Goal: Task Accomplishment & Management: Manage account settings

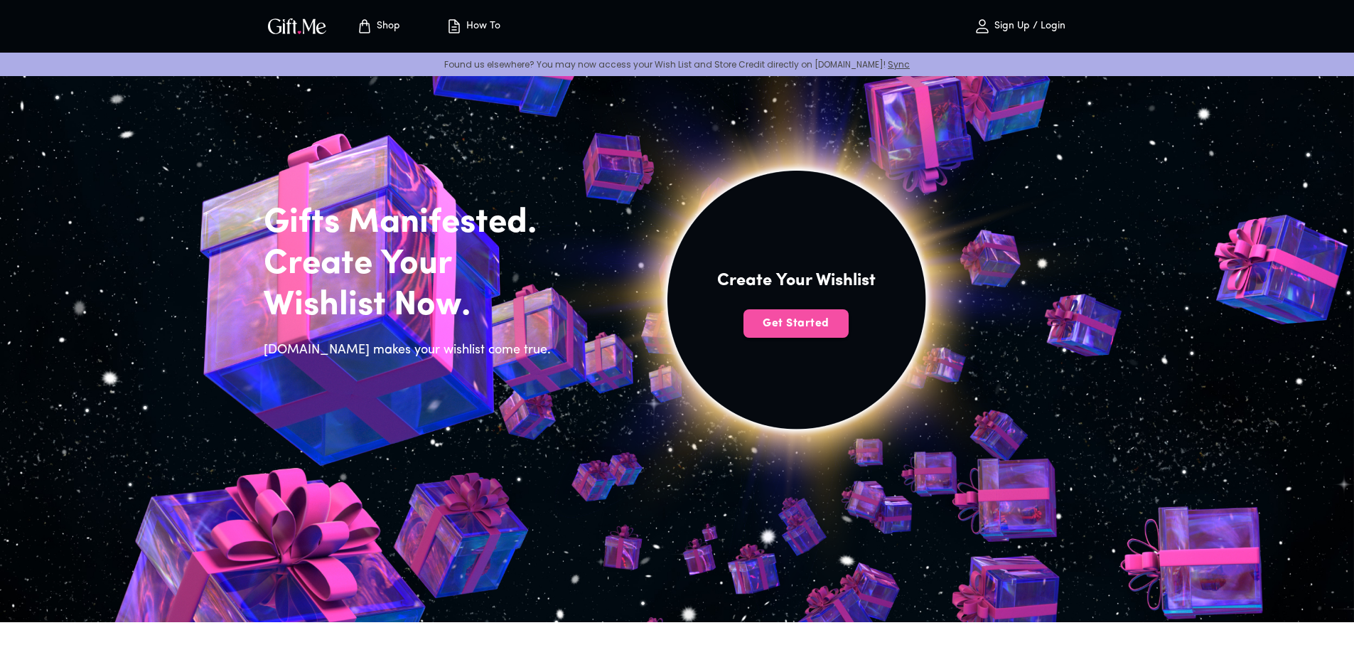
click at [760, 325] on span "Get Started" at bounding box center [796, 324] width 105 height 16
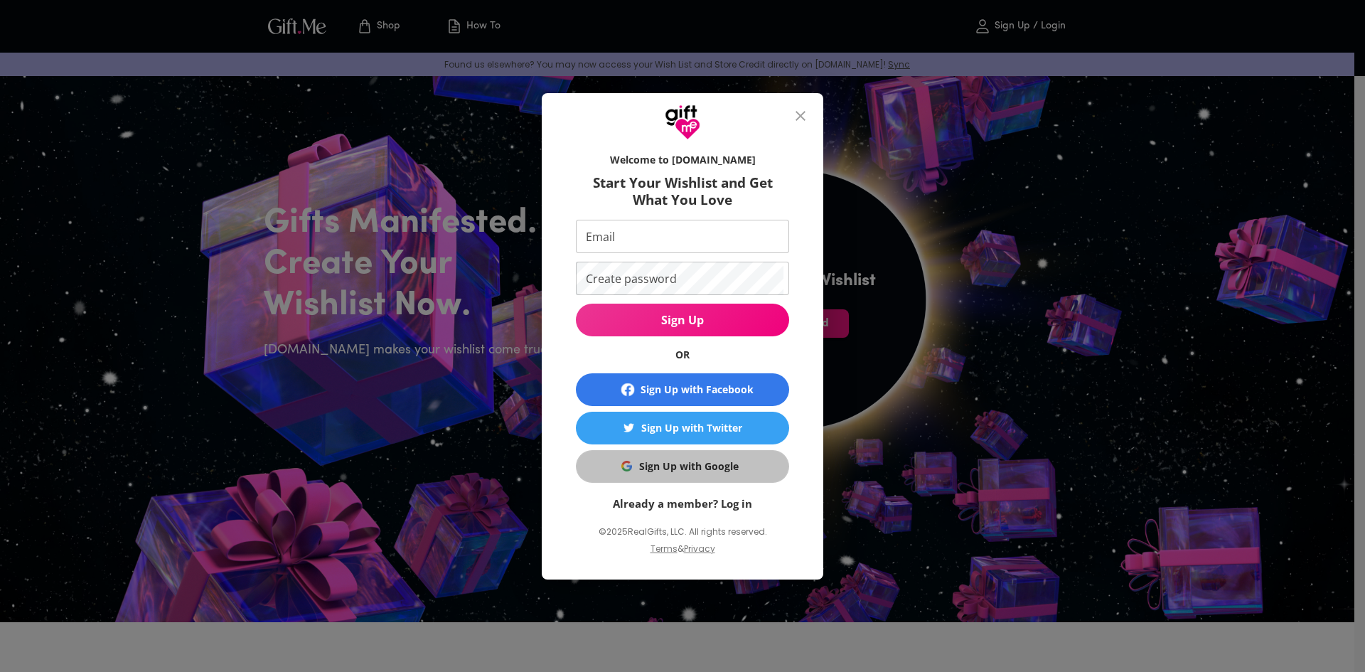
click at [704, 478] on button "Sign Up with Google" at bounding box center [682, 466] width 213 height 33
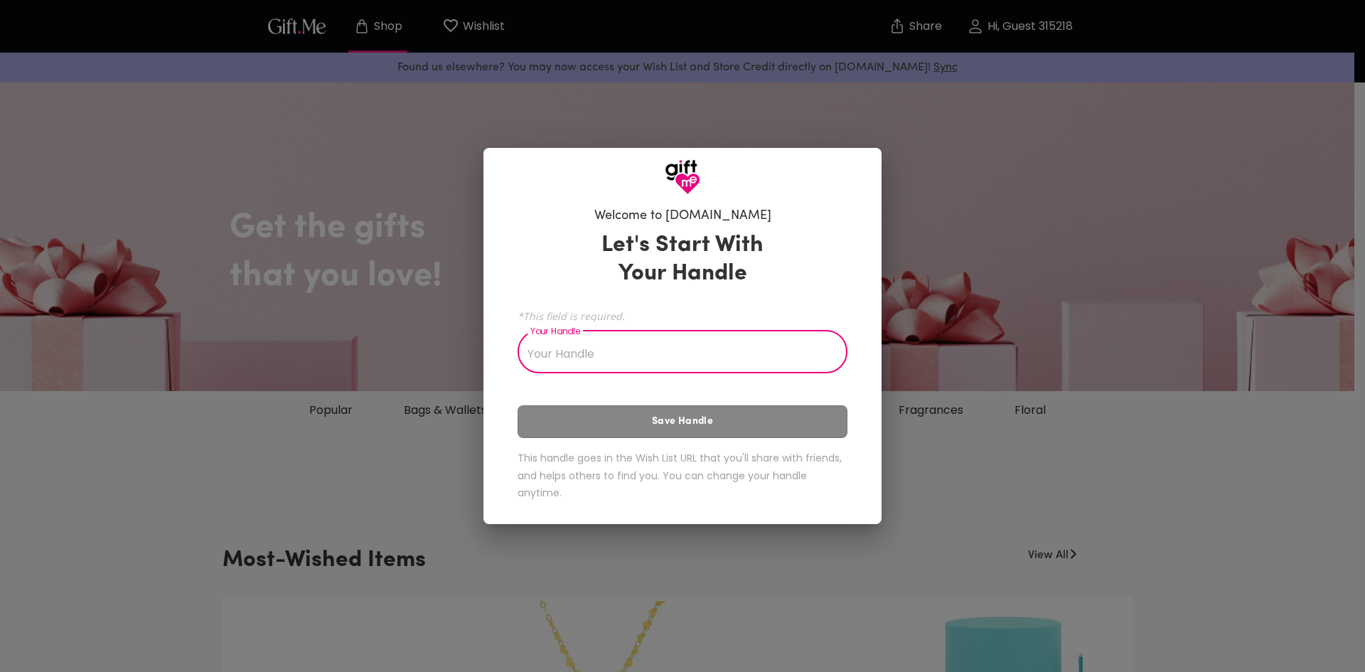
click at [604, 360] on input "Your Handle" at bounding box center [675, 353] width 314 height 40
click at [570, 356] on input "Your Handle" at bounding box center [675, 353] width 314 height 40
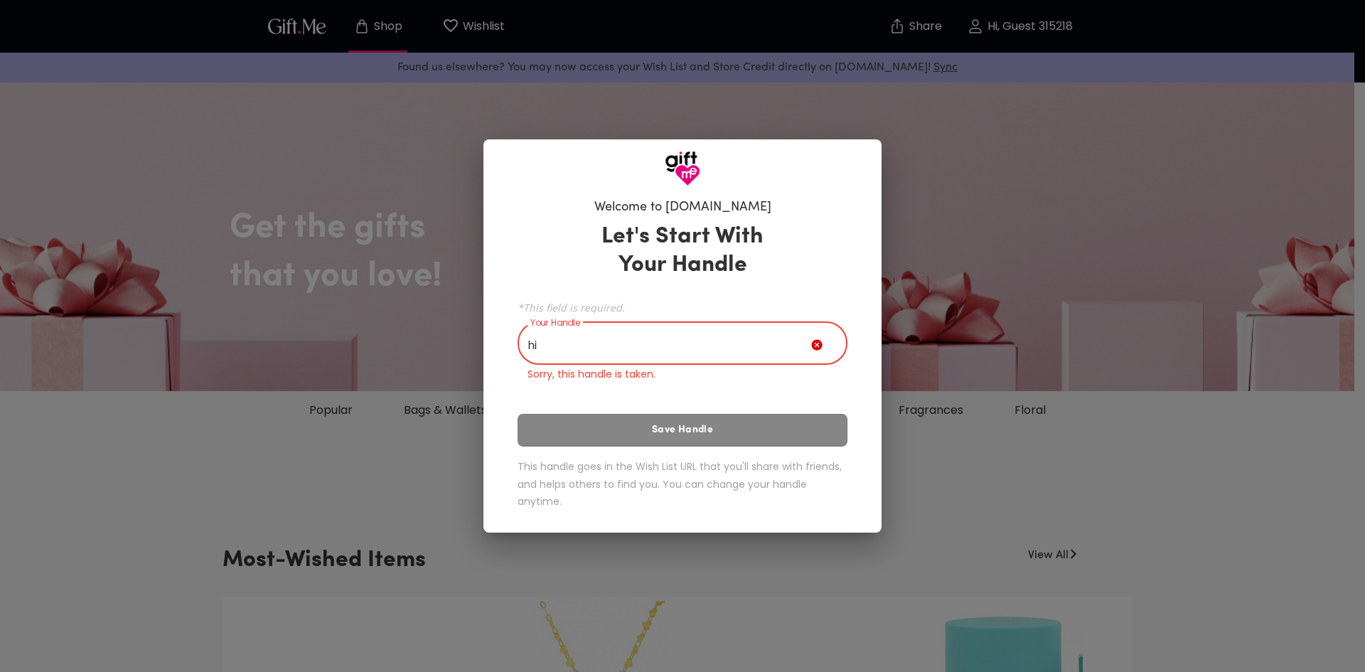
type input "h"
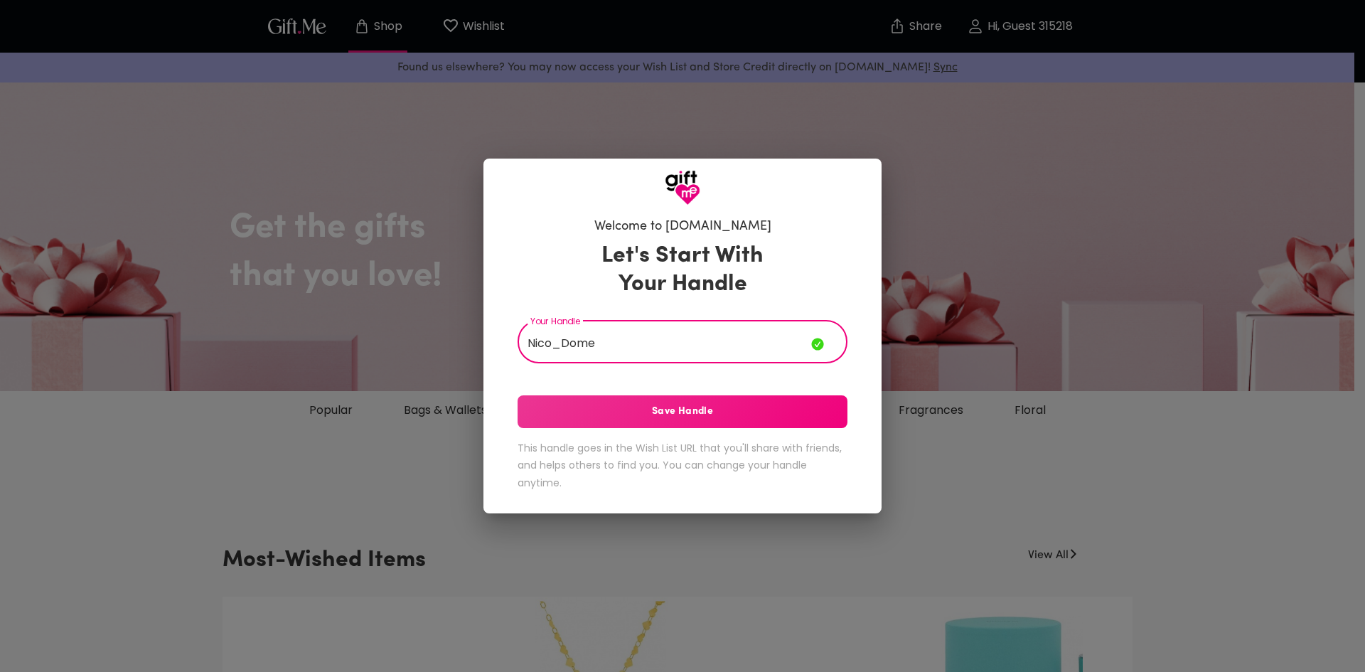
type input "Nico_Dome"
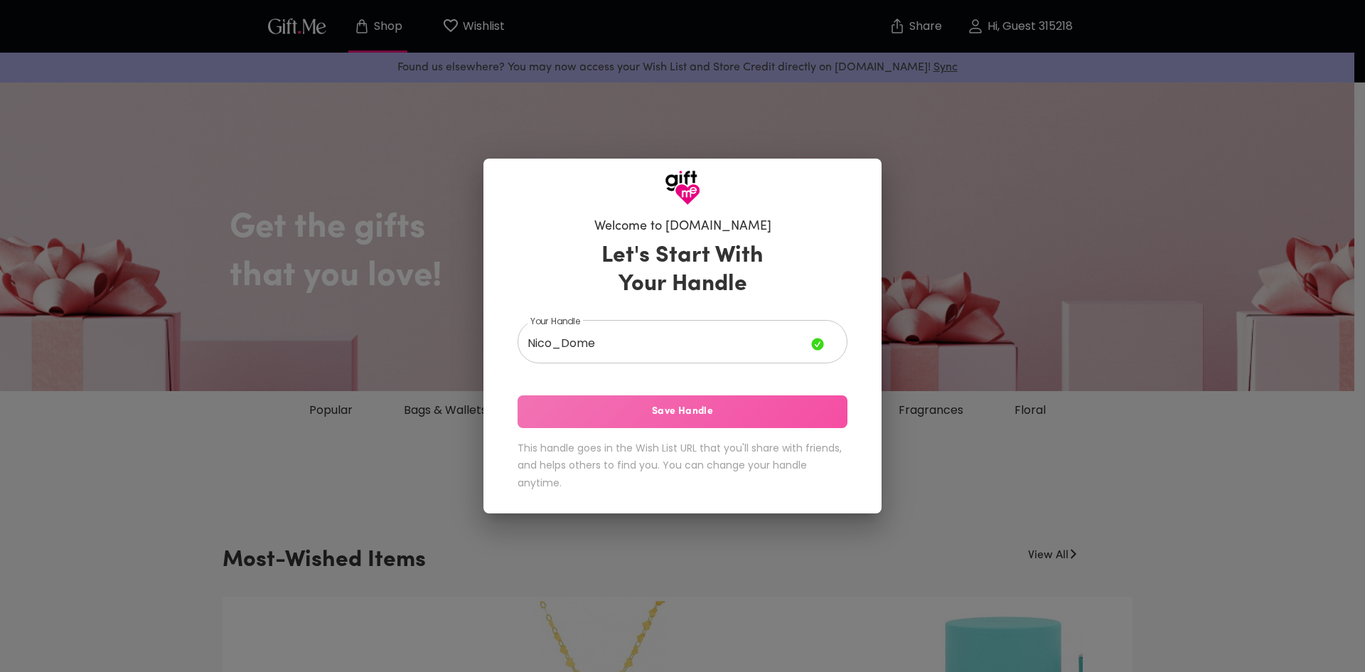
click at [712, 405] on span "Save Handle" at bounding box center [683, 412] width 330 height 16
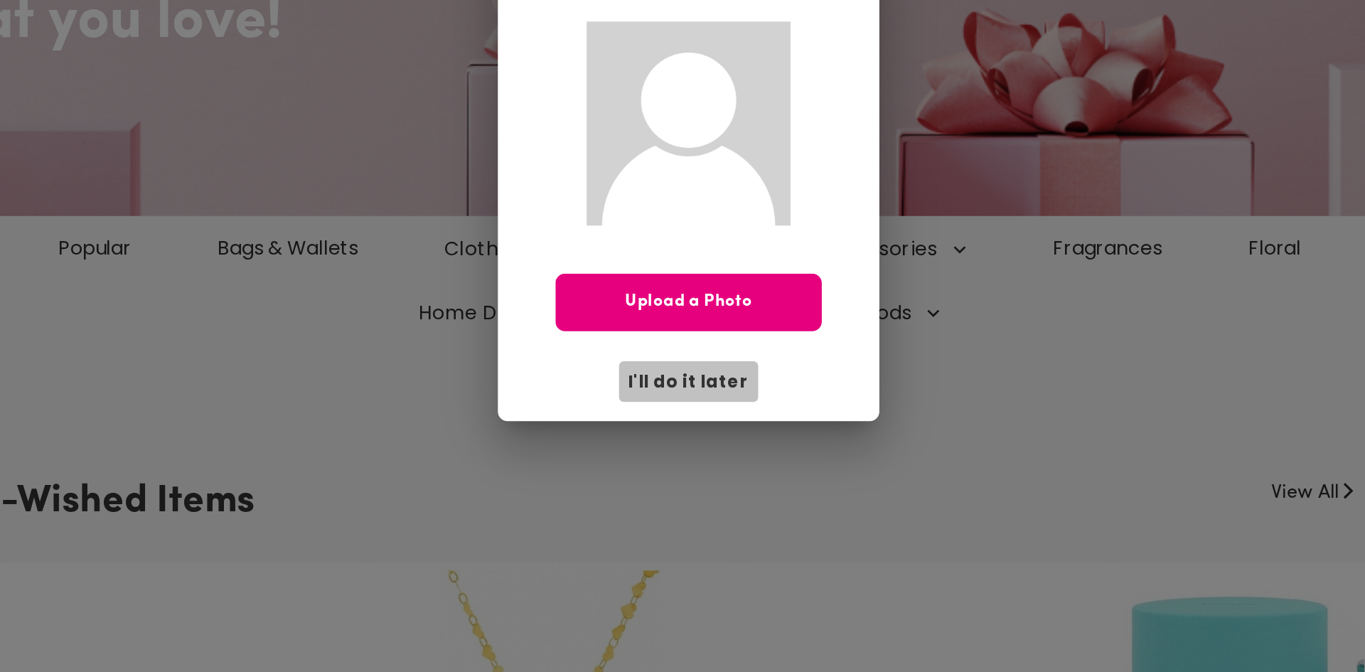
click at [701, 489] on span "I'll do it later" at bounding box center [682, 489] width 71 height 16
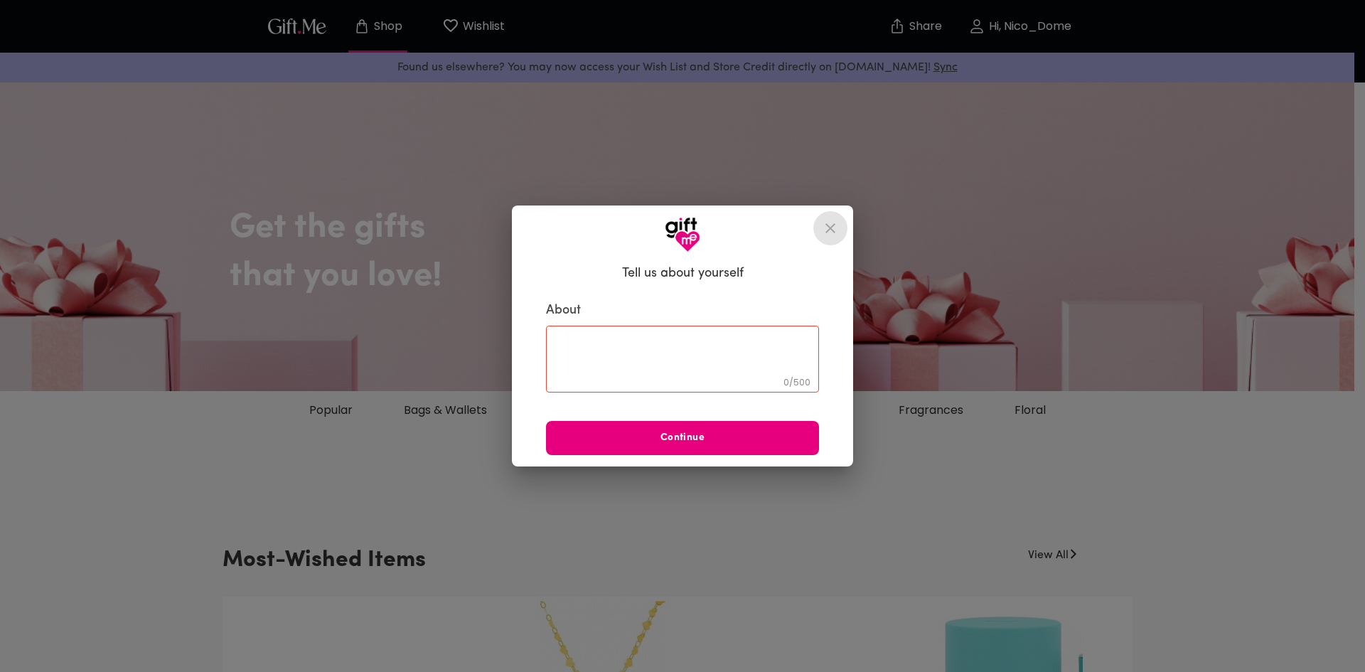
click at [838, 224] on icon "close" at bounding box center [830, 228] width 17 height 17
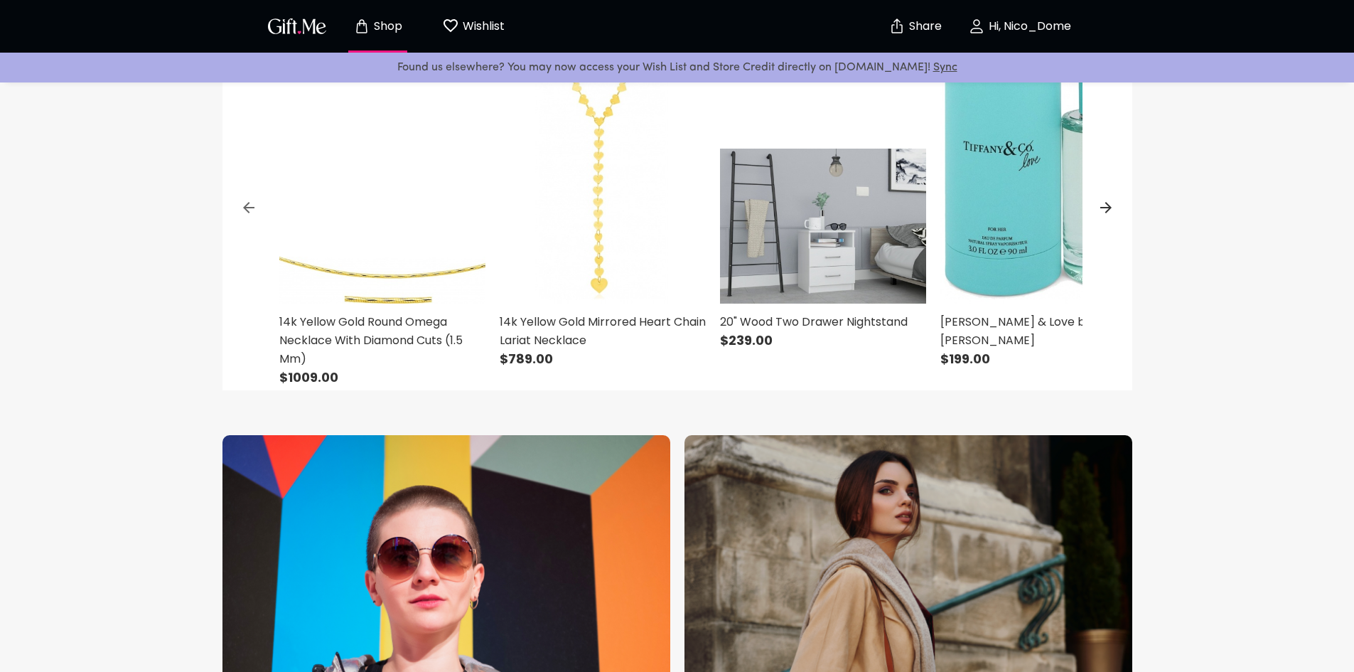
scroll to position [632, 0]
